Goal: Find specific page/section: Find specific page/section

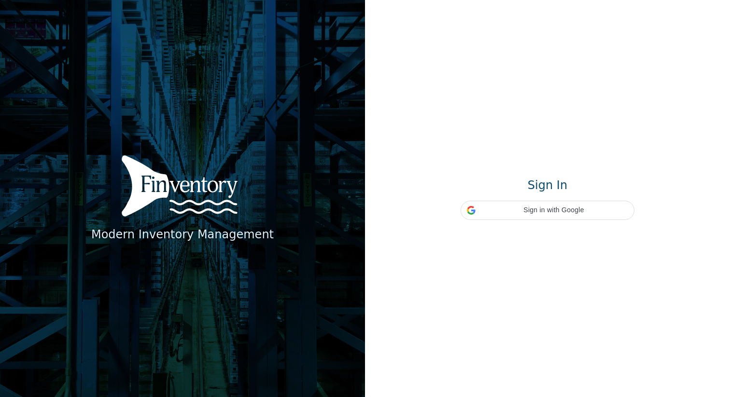
click at [539, 197] on div "Modern Inventory Management Sign In Signing in… Sign in with Google Sign in wit…" at bounding box center [548, 199] width 174 height 42
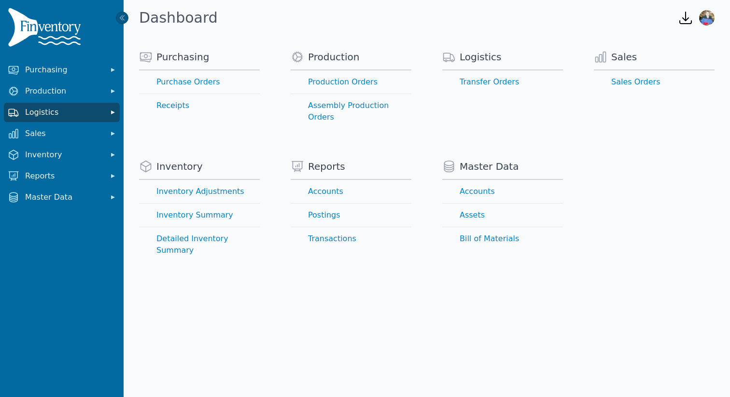
click at [59, 111] on span "Logistics" at bounding box center [63, 113] width 77 height 12
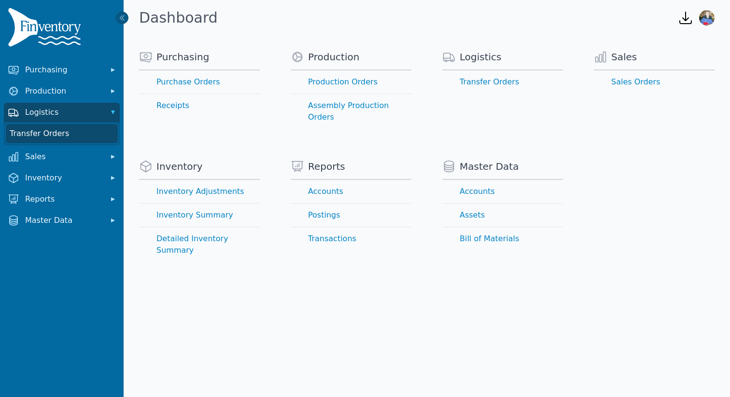
click at [80, 132] on link "Transfer Orders" at bounding box center [62, 133] width 112 height 19
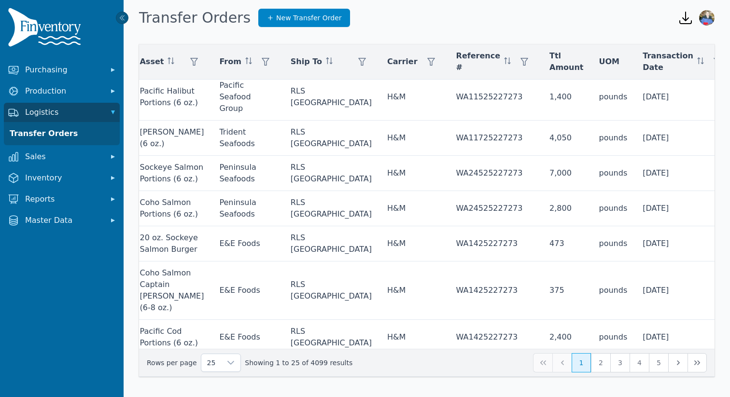
scroll to position [0, 383]
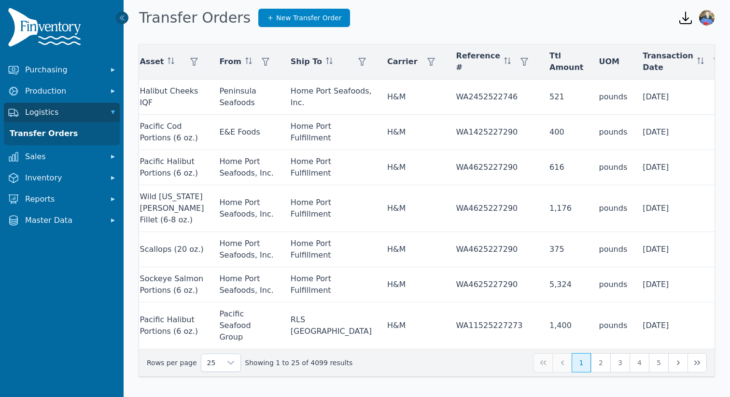
click at [691, 89] on icon at bounding box center [691, 88] width 8 height 8
click at [651, 157] on span "Outbound" at bounding box center [638, 157] width 38 height 12
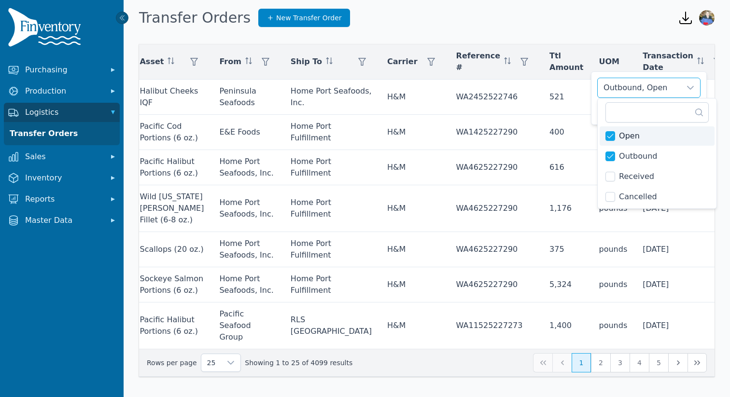
click at [655, 42] on div "Actions Transfer Order # Pickup Date Delivery Date SKU Asset From Ship To Carri…" at bounding box center [427, 212] width 606 height 362
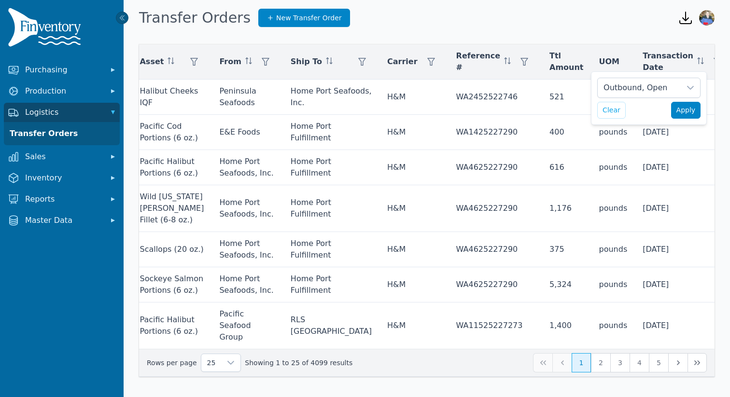
click at [688, 110] on span "Apply" at bounding box center [686, 110] width 19 height 10
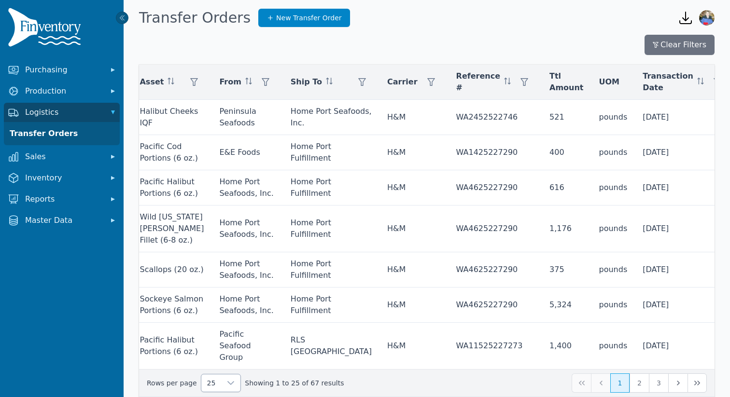
click at [227, 386] on icon at bounding box center [231, 384] width 8 height 8
click at [218, 364] on span "250" at bounding box center [212, 361] width 15 height 12
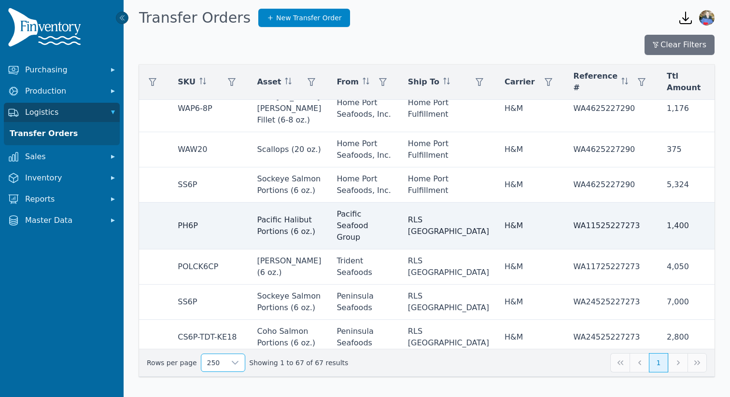
scroll to position [0, 266]
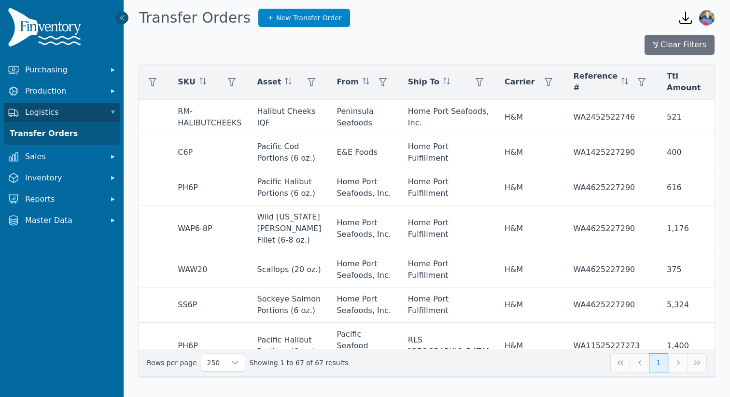
click at [689, 17] on icon "button" at bounding box center [686, 18] width 12 height 12
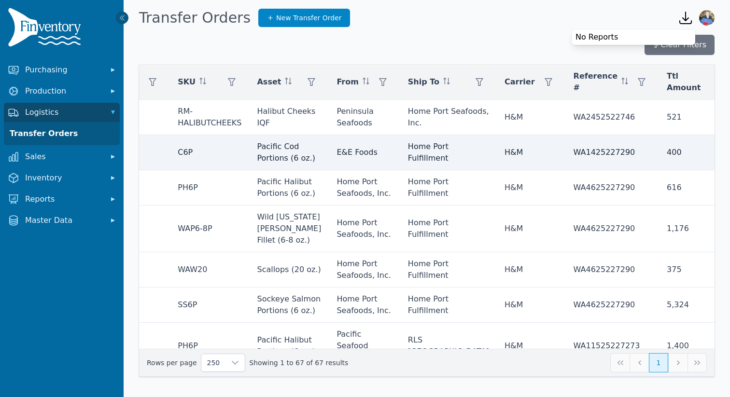
click at [279, 163] on td "Pacific Cod Portions (6 oz.)" at bounding box center [289, 152] width 80 height 35
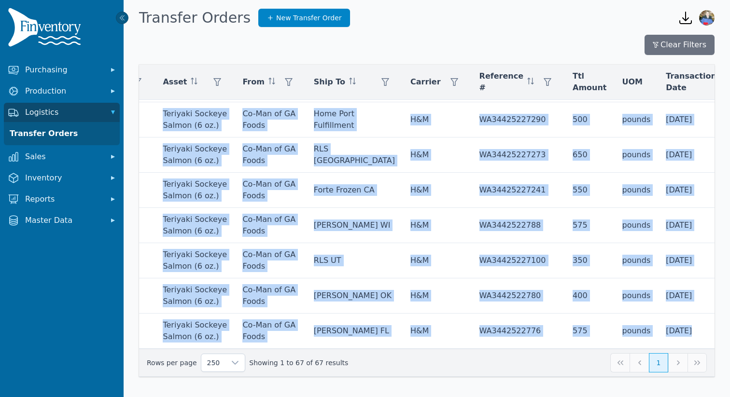
scroll to position [2507, 383]
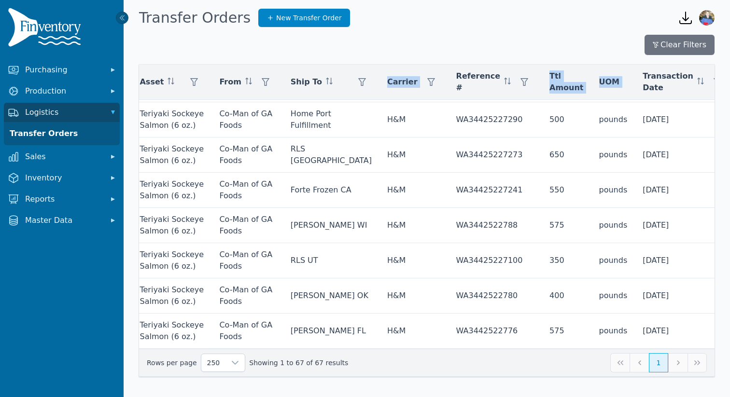
drag, startPoint x: 158, startPoint y: 112, endPoint x: 730, endPoint y: 336, distance: 613.9
click at [730, 336] on div "Clear Filters Actions Transfer Order # Pickup Date Delivery Date SKU Asset From…" at bounding box center [427, 206] width 606 height 342
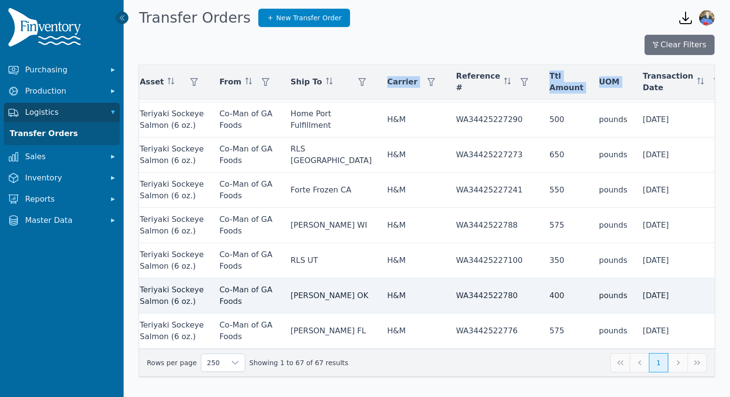
copy table "Actions Transfer Order # Pickup Date Delivery Date SKU Asset From Ship To Carri…"
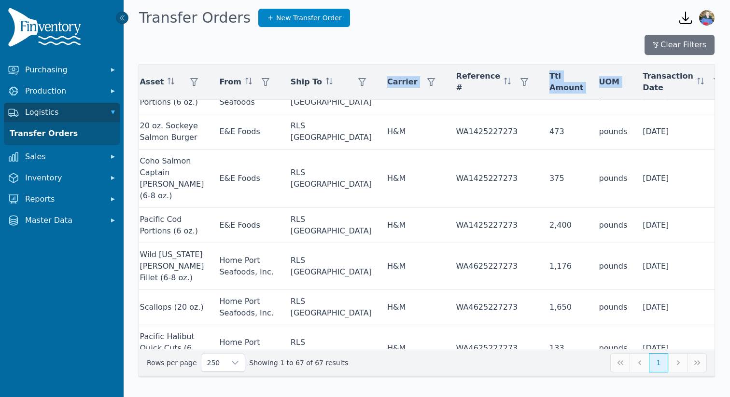
scroll to position [0, 383]
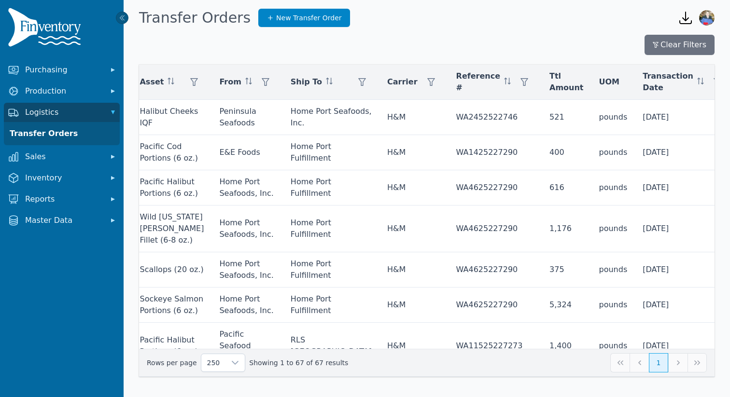
click at [219, 63] on div "Clear Filters Actions Transfer Order # Pickup Date Delivery Date SKU Asset From…" at bounding box center [427, 206] width 606 height 342
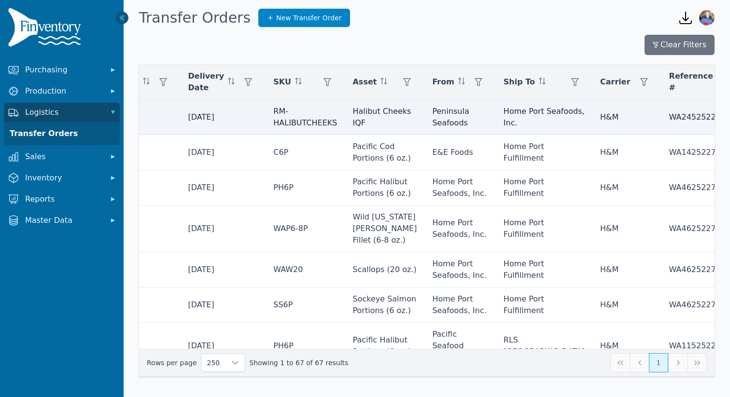
scroll to position [0, 0]
